Goal: Find specific page/section: Find specific page/section

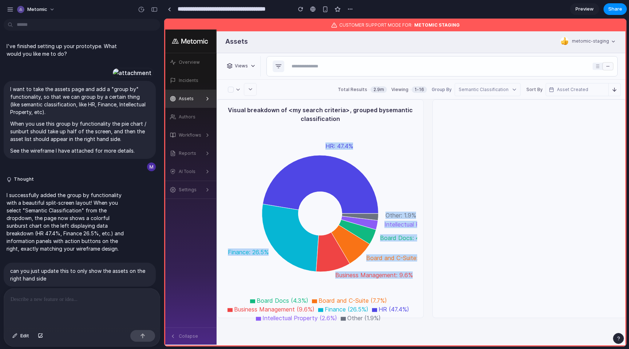
scroll to position [318, 0]
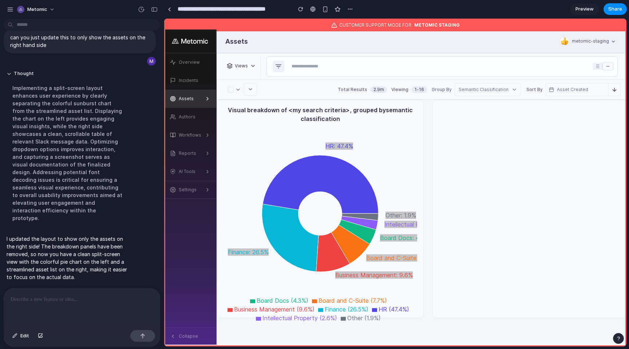
click at [114, 309] on div at bounding box center [82, 307] width 156 height 39
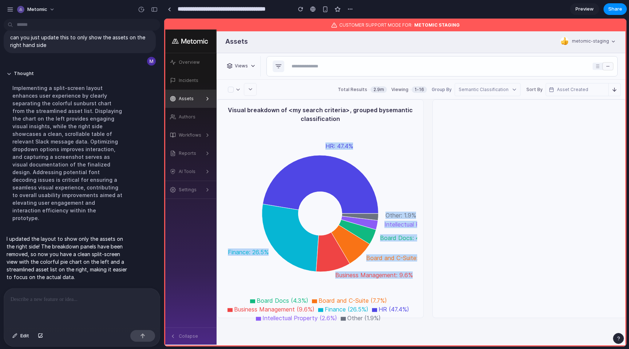
click at [507, 168] on div "Message : #alerts Private [DATE] [DATE] Message : #alerts Private [DATE] [DATE]…" at bounding box center [529, 208] width 194 height 218
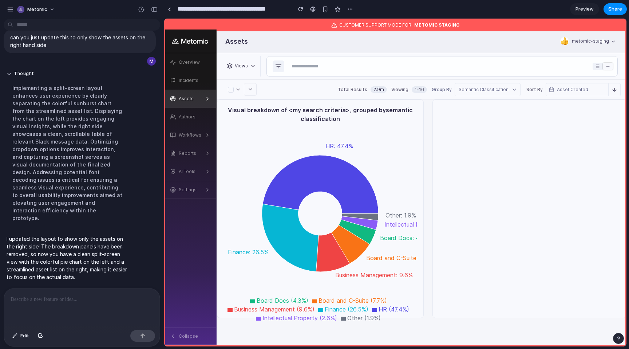
click at [51, 291] on div at bounding box center [82, 307] width 156 height 39
click at [309, 80] on div "Total Results 2.9m Viewing 1 - 16 Group By Semantic Classification Sort By Asse…" at bounding box center [421, 90] width 409 height 20
click at [142, 300] on p "**********" at bounding box center [82, 299] width 143 height 9
click at [240, 70] on button "Views" at bounding box center [241, 65] width 32 height 9
click at [190, 101] on div "Assets" at bounding box center [186, 98] width 15 height 7
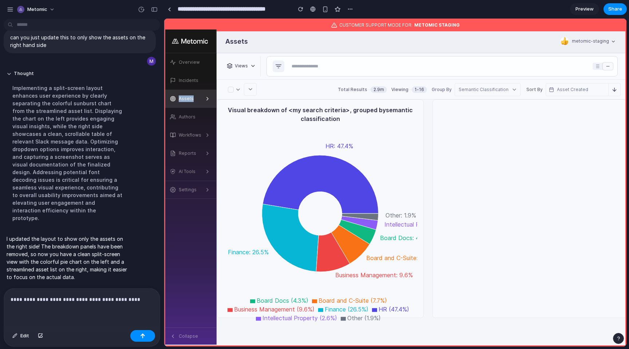
click at [190, 102] on div "Assets" at bounding box center [186, 98] width 15 height 7
click at [186, 100] on div "Assets" at bounding box center [186, 98] width 15 height 7
click at [514, 84] on div "Semantic Classification" at bounding box center [488, 89] width 66 height 13
click at [502, 103] on div "None" at bounding box center [487, 105] width 65 height 14
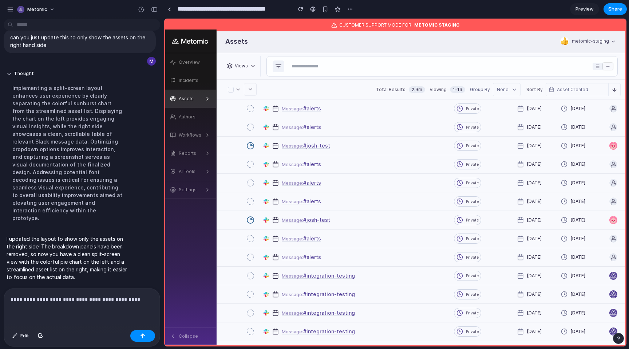
click at [45, 321] on div "**********" at bounding box center [82, 307] width 156 height 39
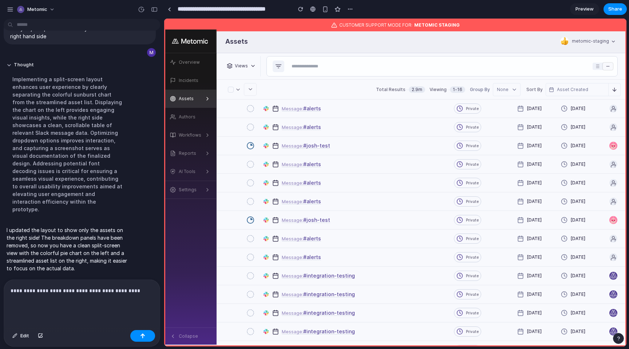
scroll to position [335, 0]
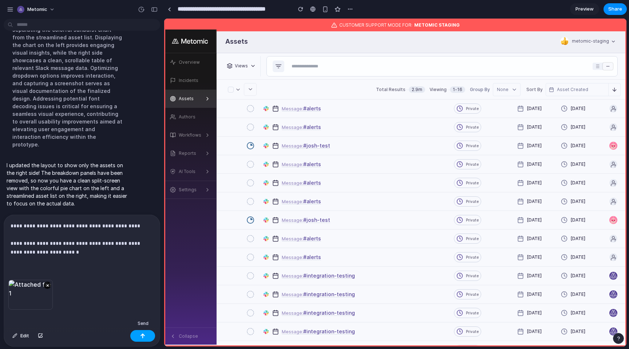
click at [139, 339] on button "button" at bounding box center [142, 336] width 25 height 12
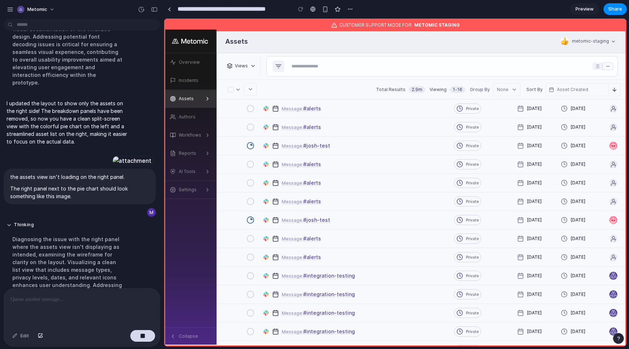
scroll to position [427, 0]
